Goal: Obtain resource: Obtain resource

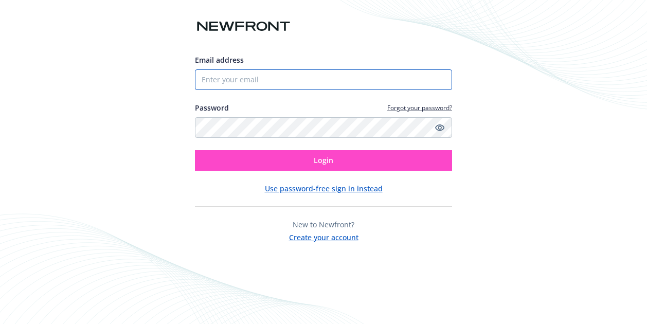
type input "[EMAIL_ADDRESS][DOMAIN_NAME]"
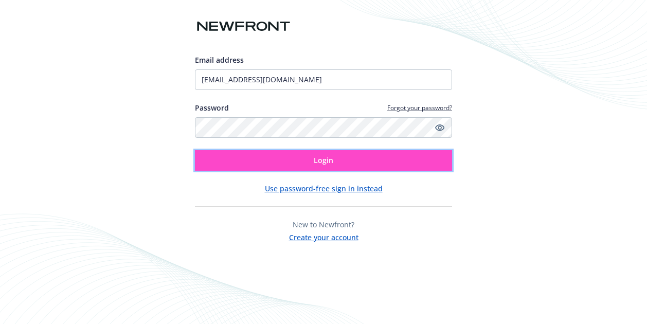
click at [310, 162] on button "Login" at bounding box center [323, 160] width 257 height 21
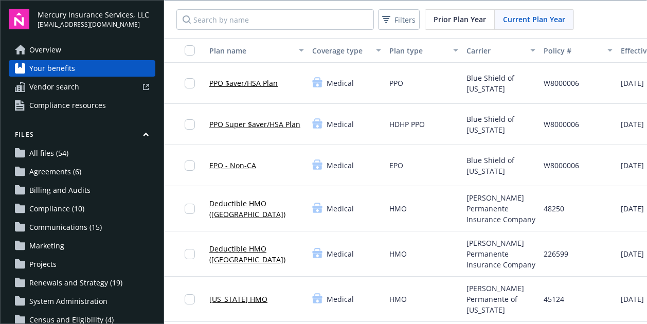
click at [56, 46] on span "Overview" at bounding box center [45, 50] width 32 height 16
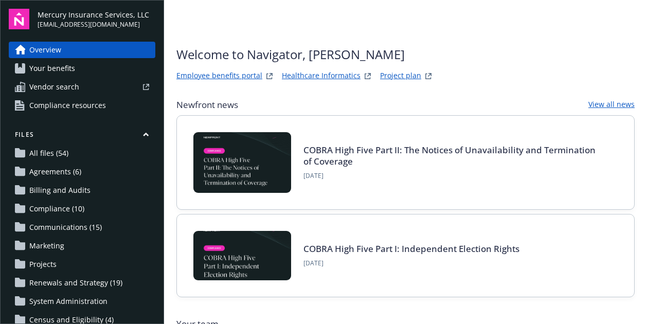
click at [390, 75] on link "Project plan" at bounding box center [400, 76] width 41 height 12
click at [394, 75] on link "Project plan" at bounding box center [400, 76] width 41 height 12
